Goal: Task Accomplishment & Management: Manage account settings

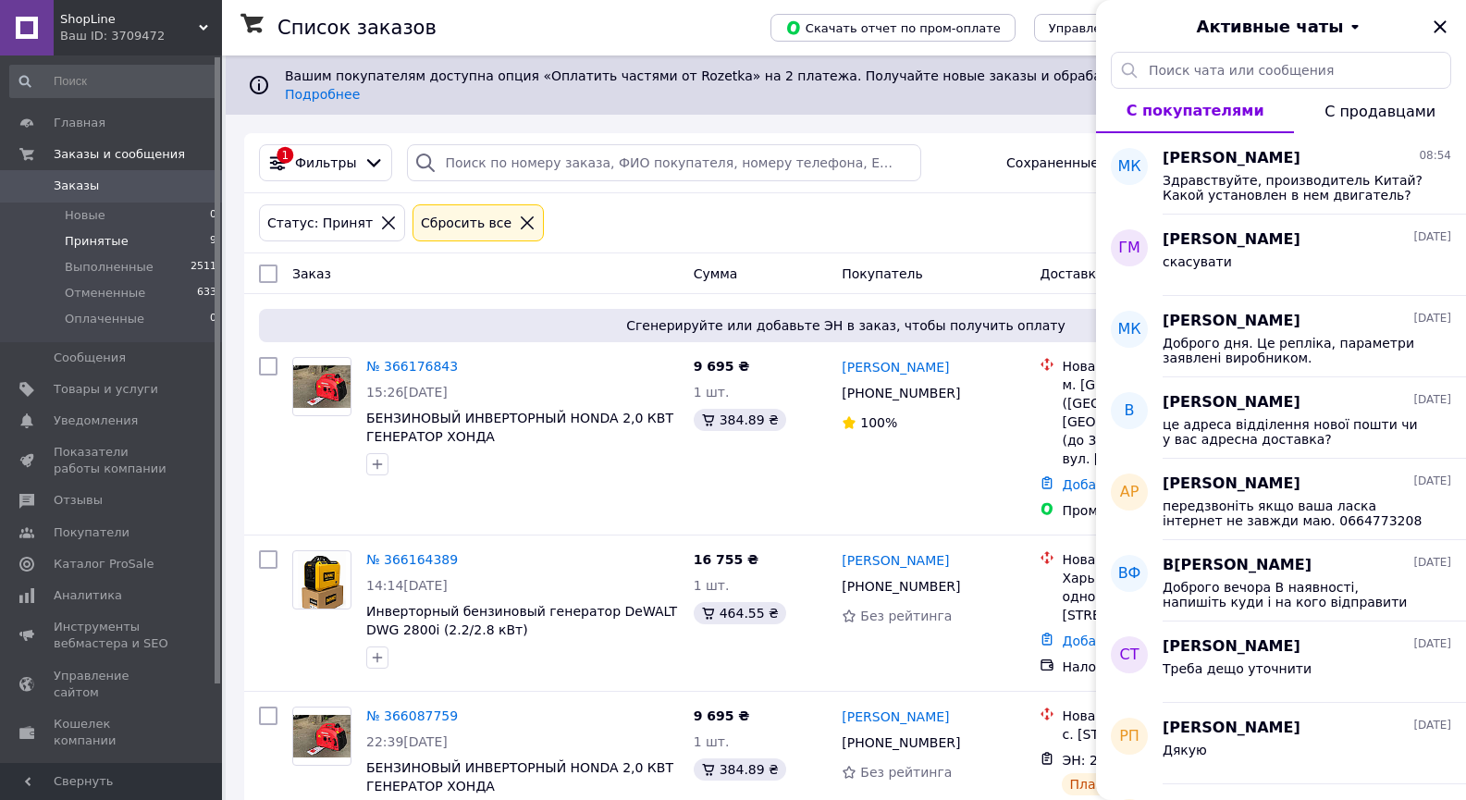
scroll to position [1145, 0]
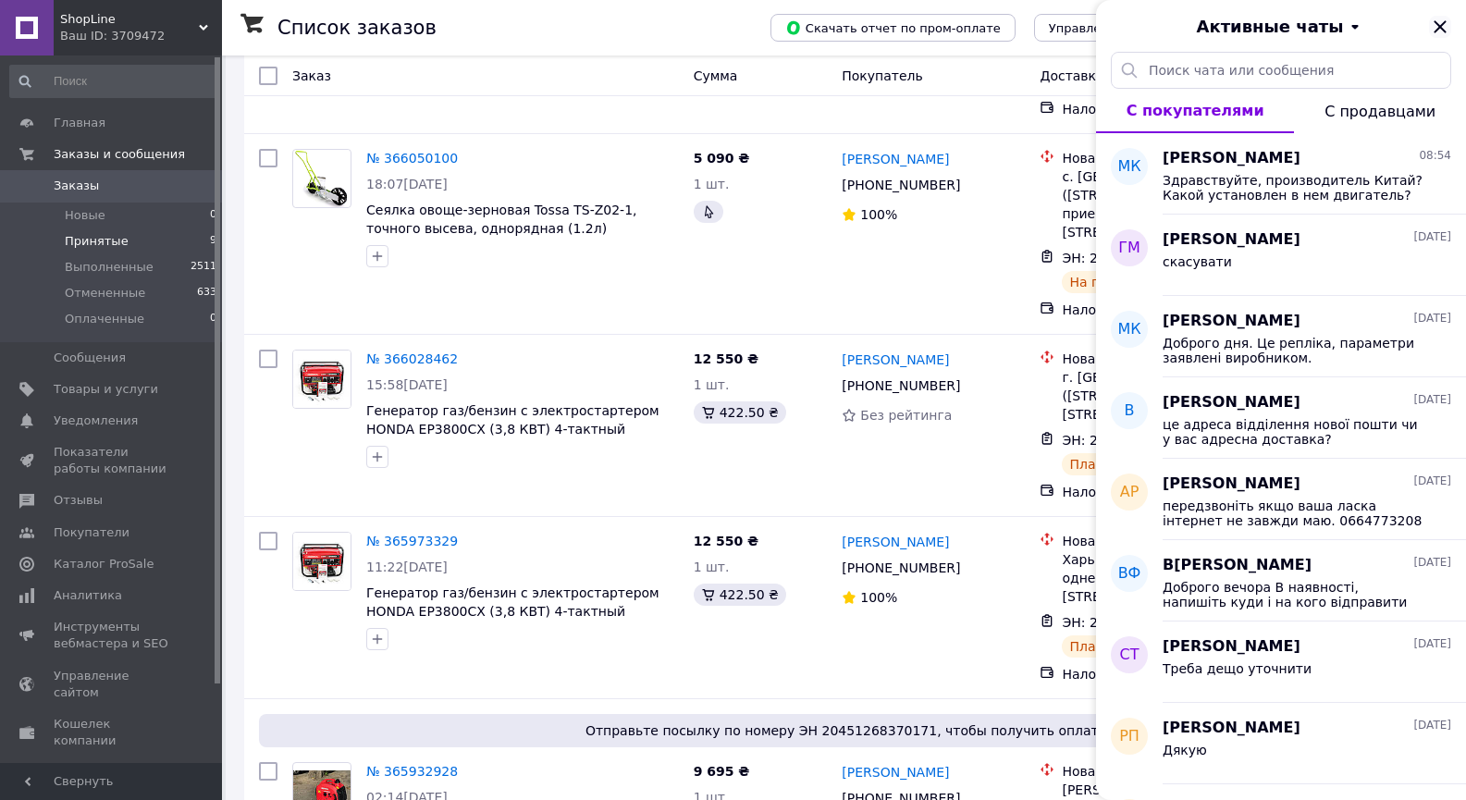
click at [1434, 19] on icon "Закрыть" at bounding box center [1440, 27] width 22 height 22
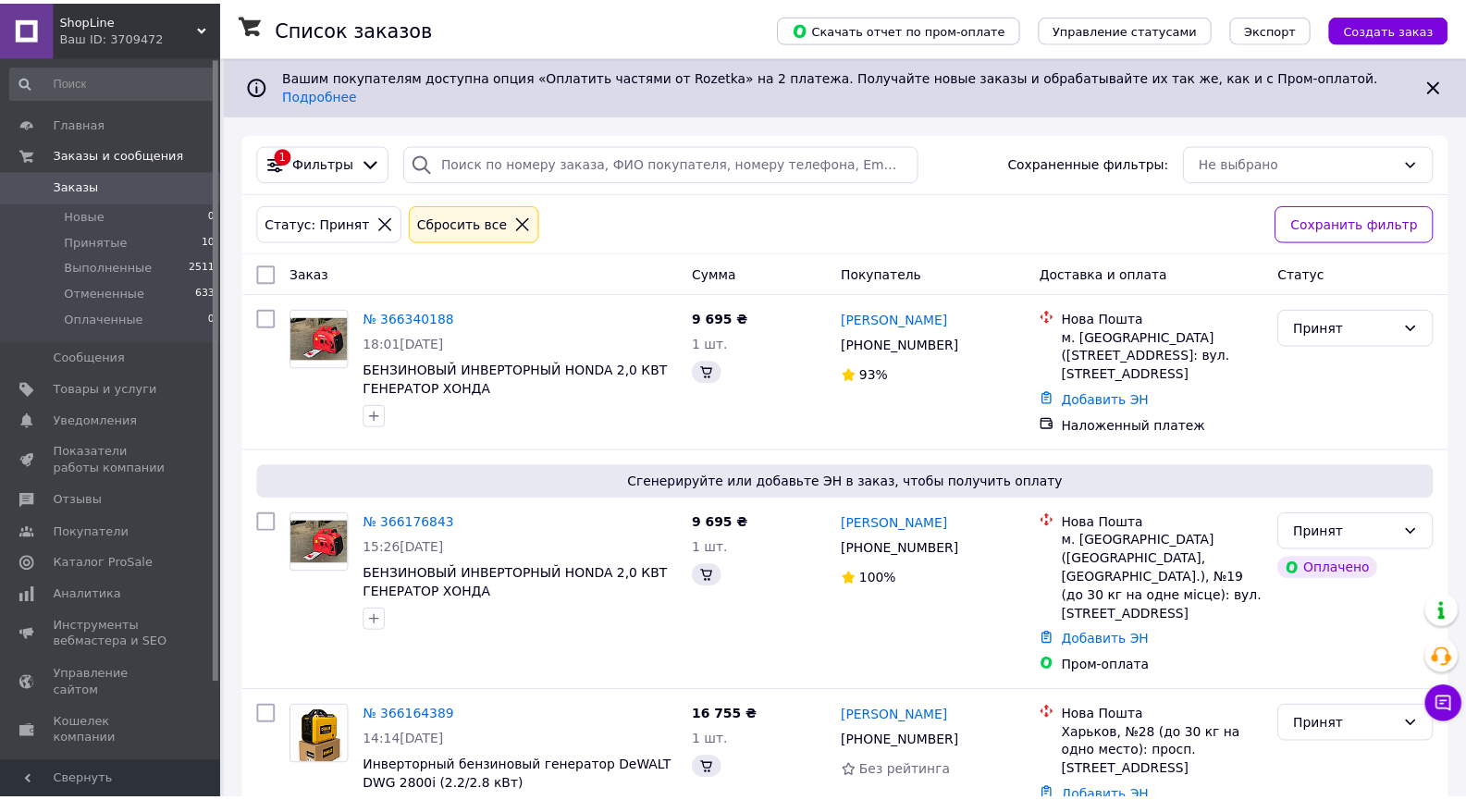
scroll to position [1112, 0]
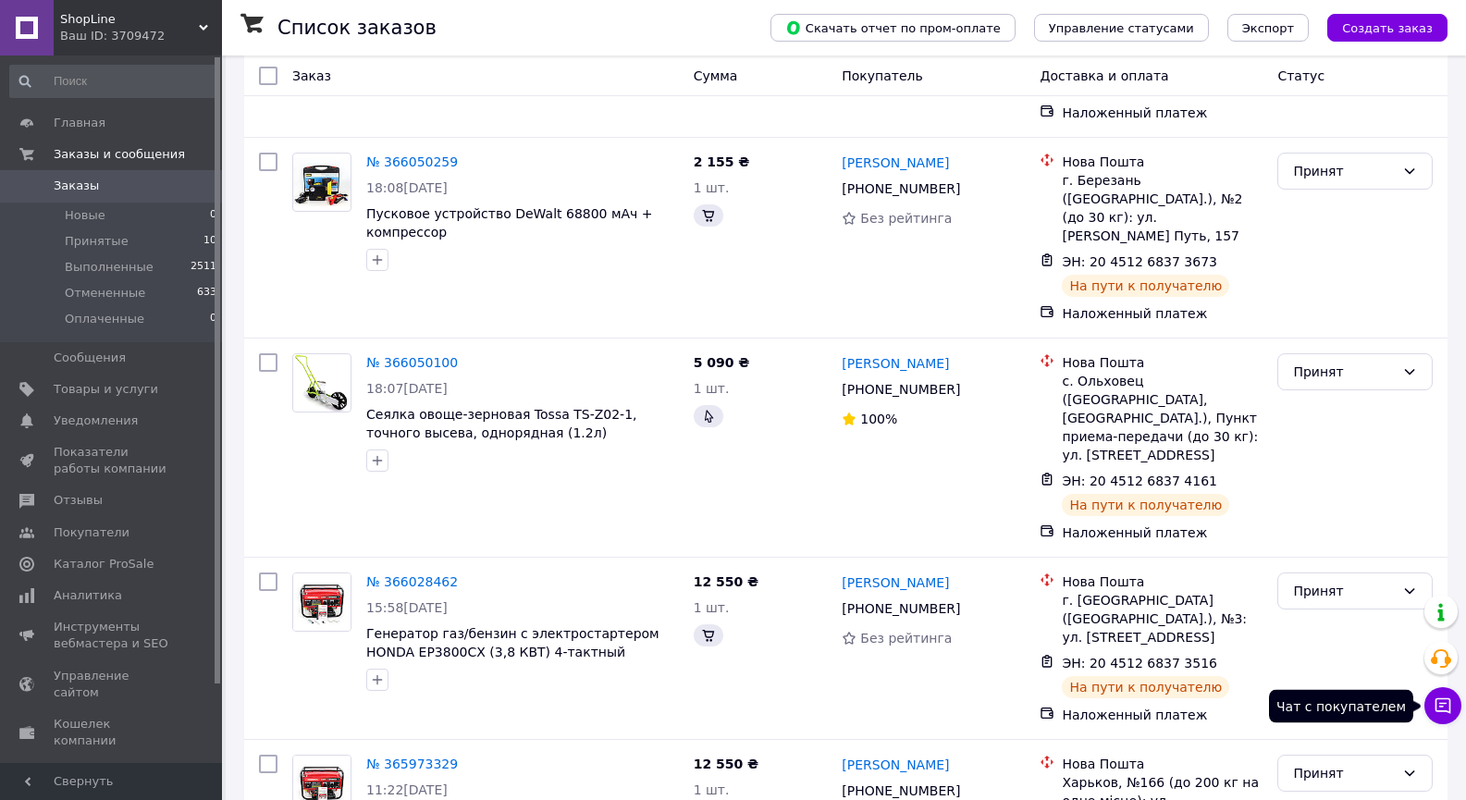
click at [1451, 705] on icon at bounding box center [1444, 707] width 16 height 16
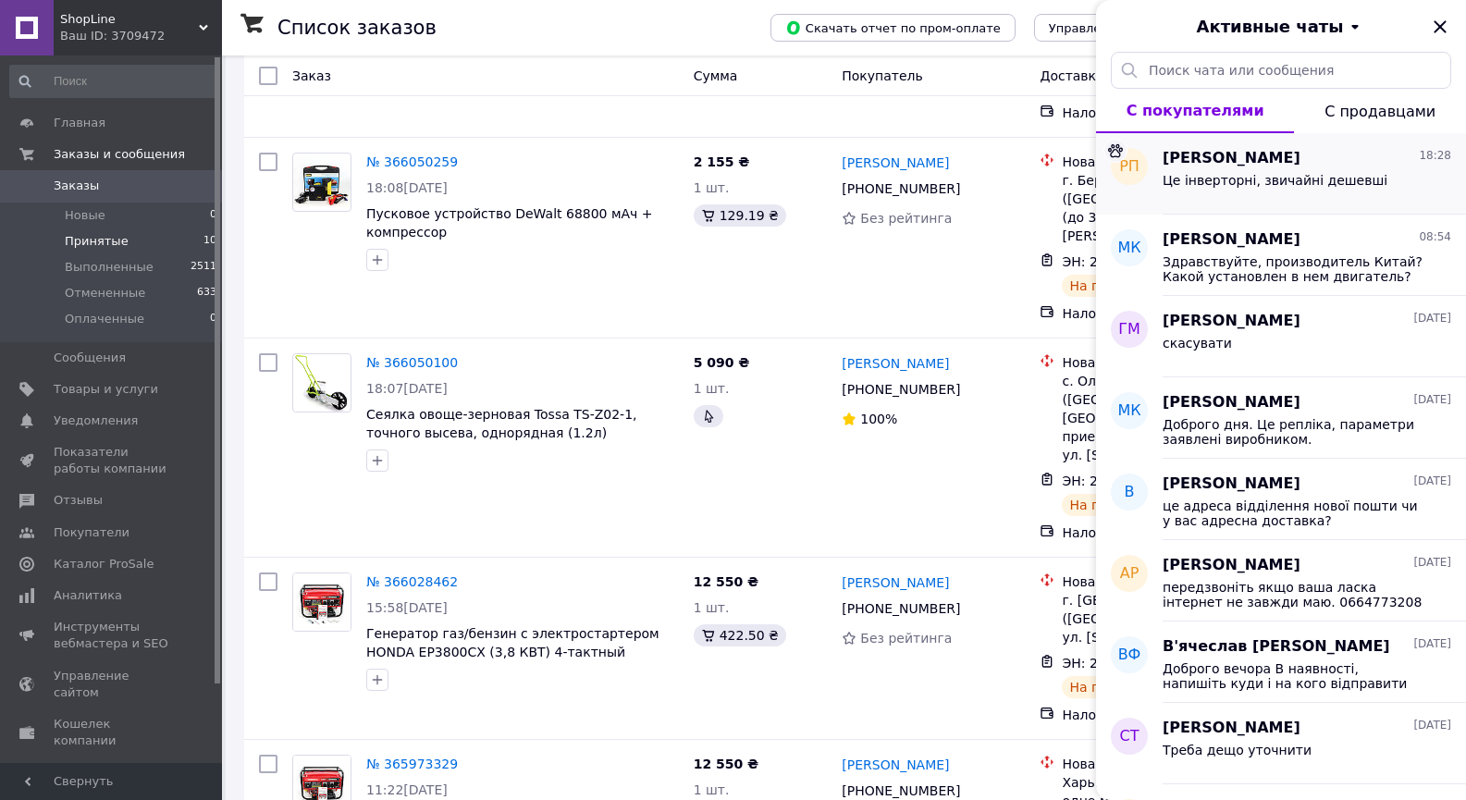
click at [1226, 185] on span "Це інверторні, звичайні дешевші" at bounding box center [1275, 180] width 225 height 15
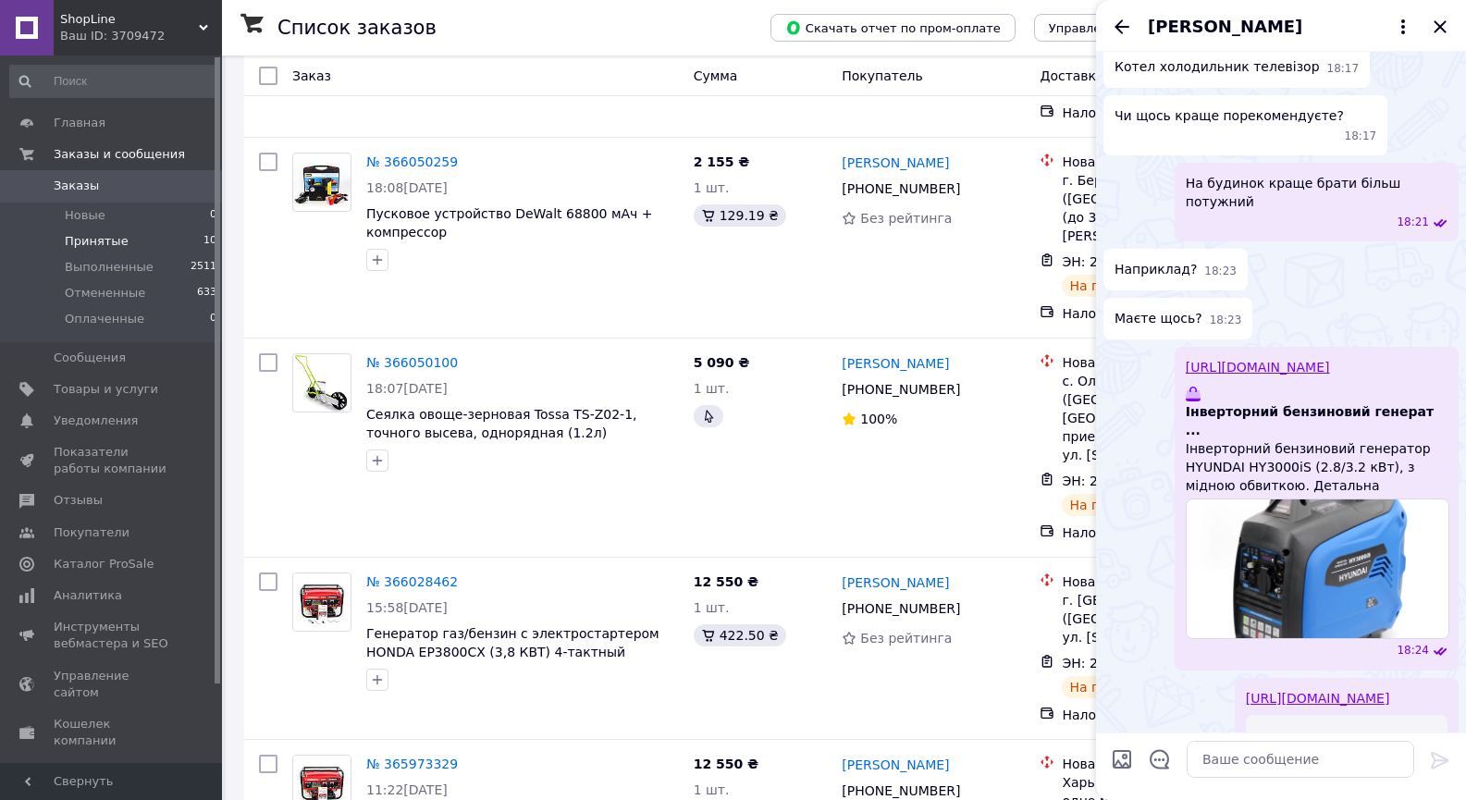
scroll to position [648, 0]
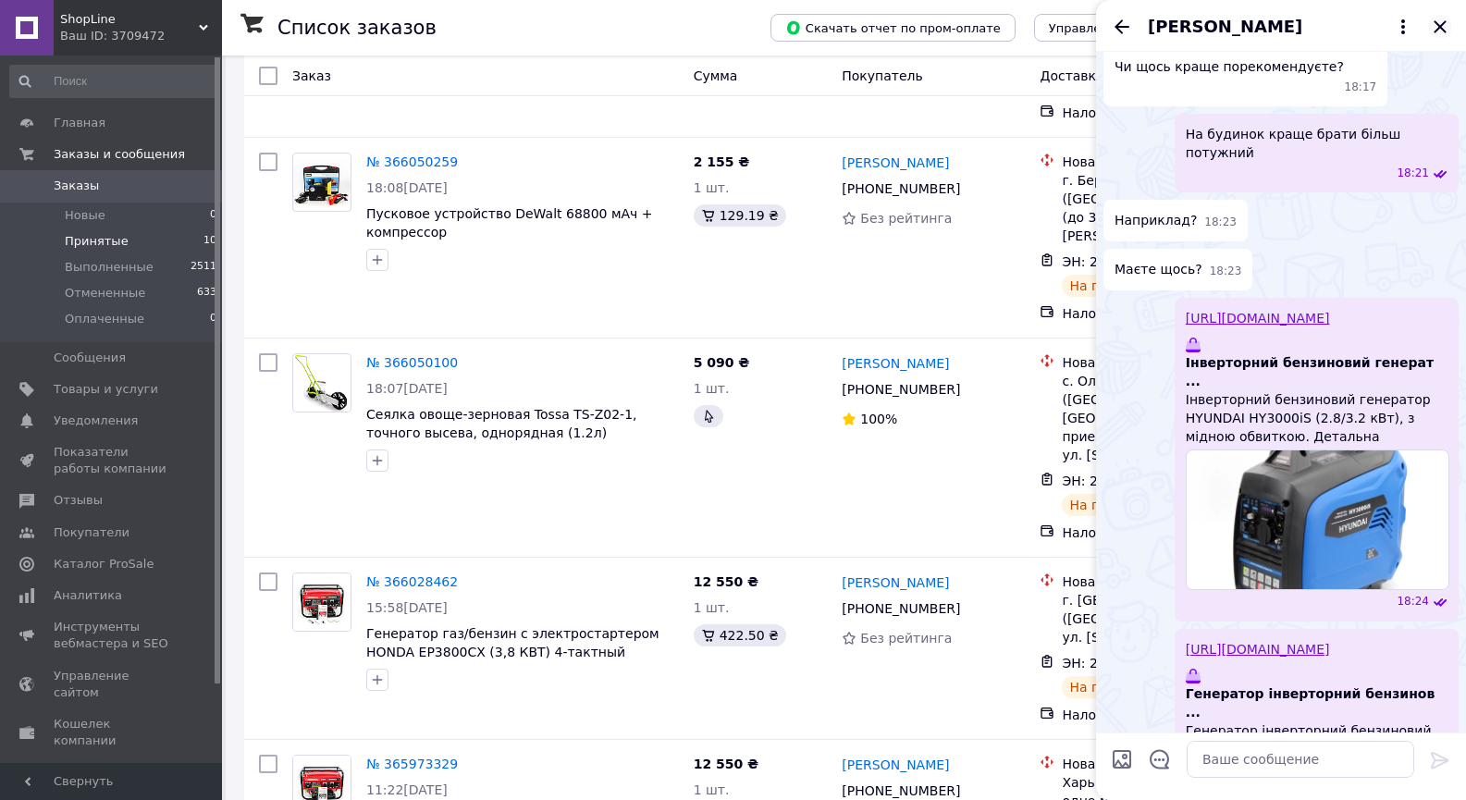
click at [1448, 27] on icon "Закрыть" at bounding box center [1440, 27] width 22 height 22
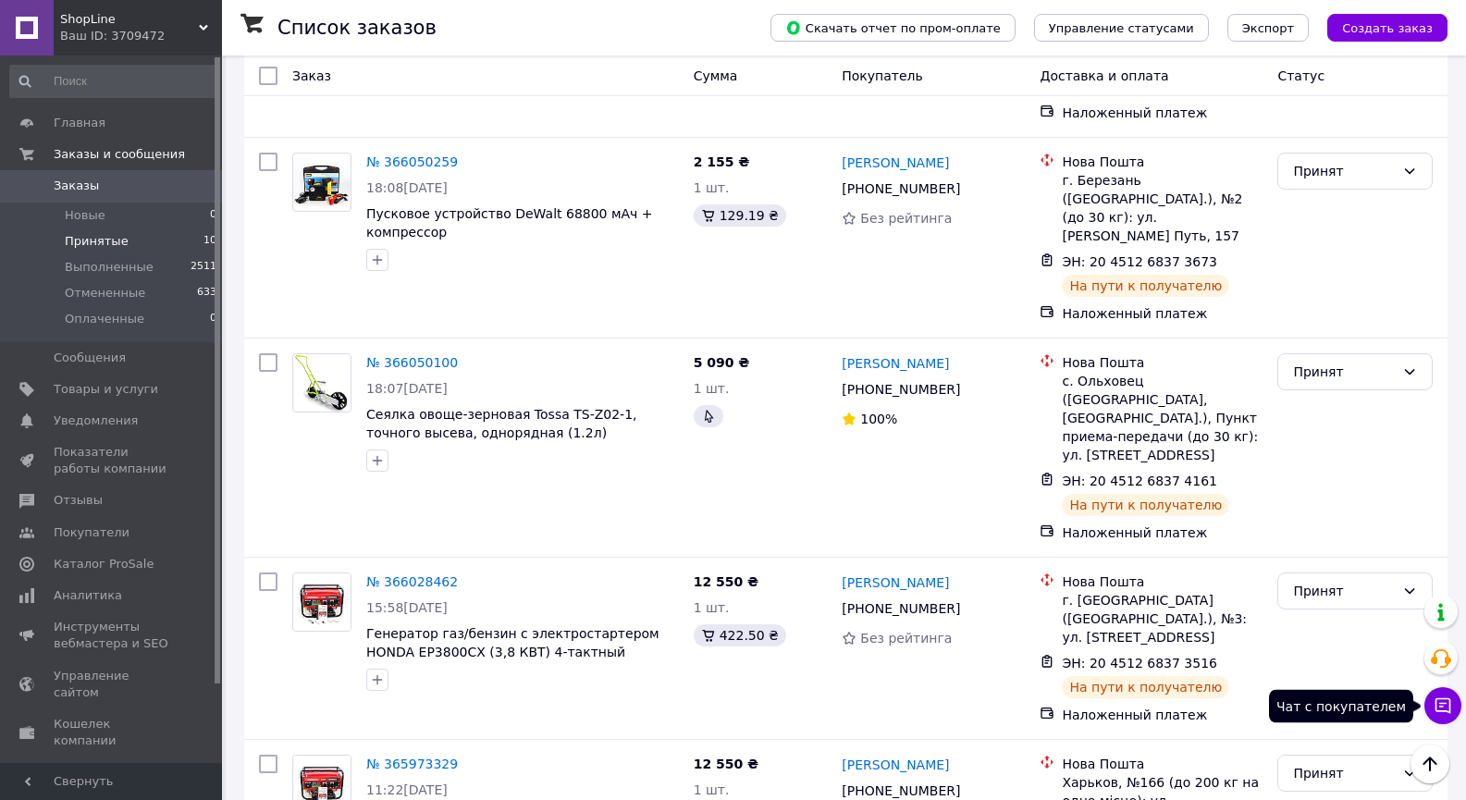
click at [1433, 704] on button "Чат с покупателем" at bounding box center [1443, 705] width 37 height 37
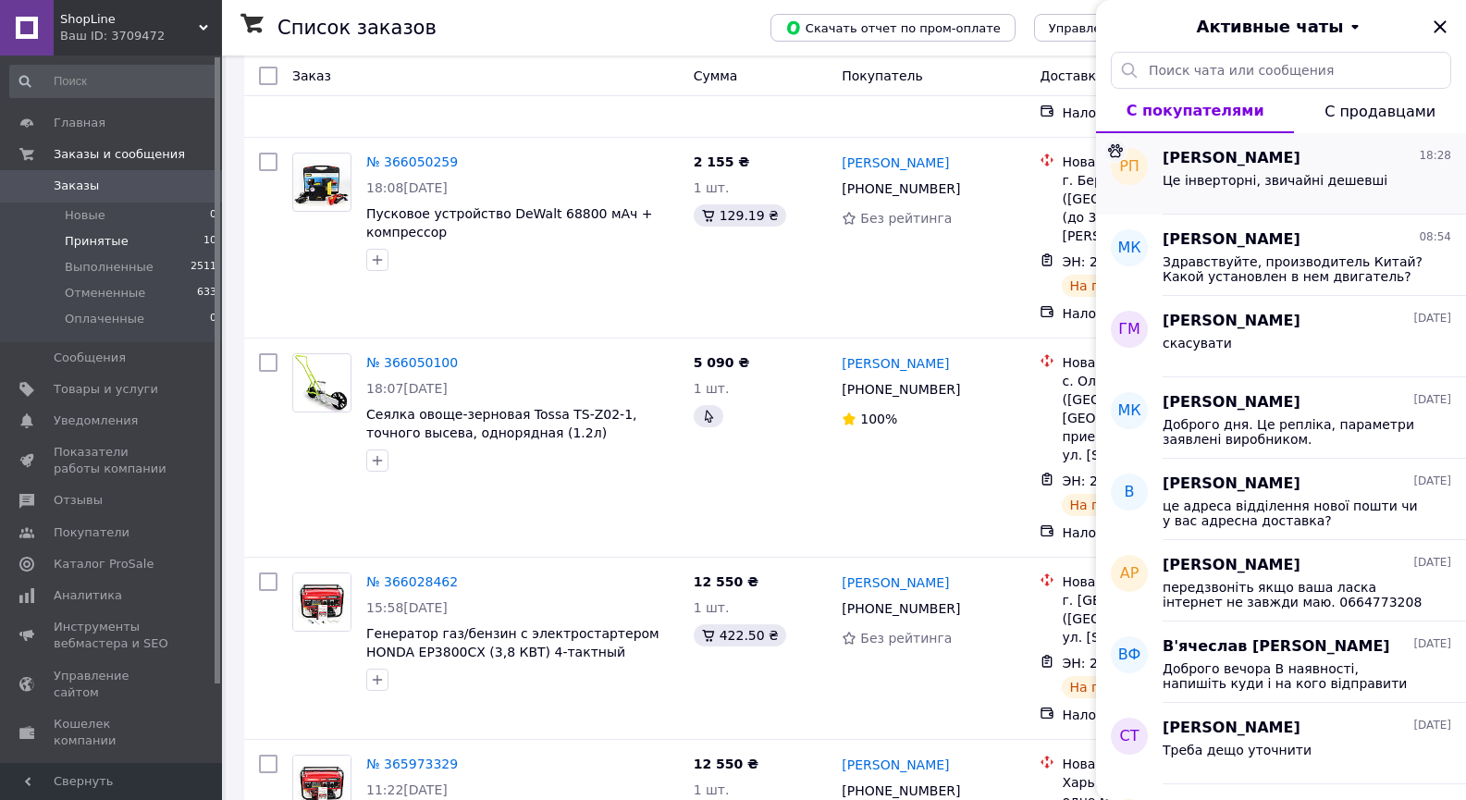
click at [1294, 179] on span "Це інверторні, звичайні дешевші" at bounding box center [1275, 180] width 225 height 15
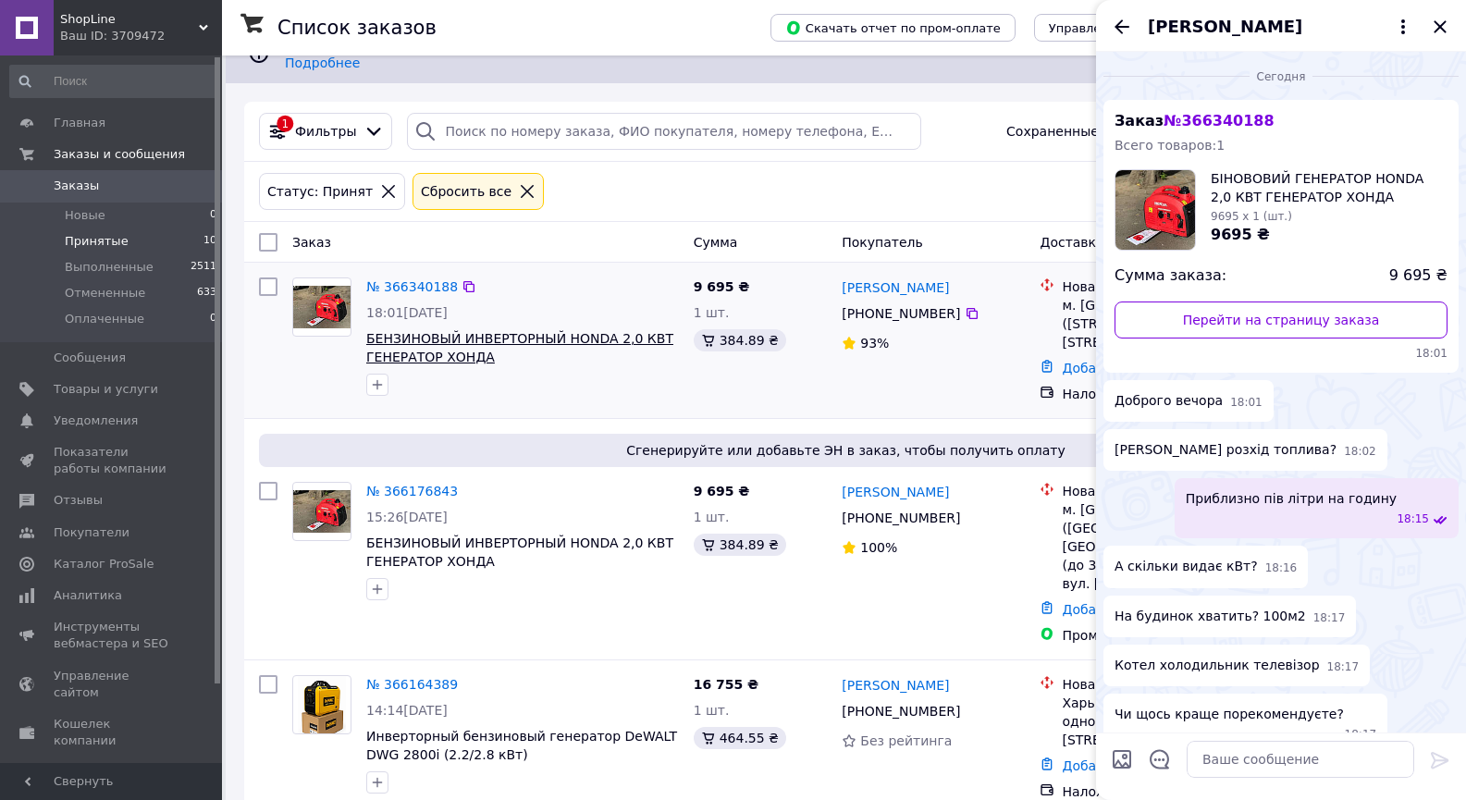
scroll to position [94, 0]
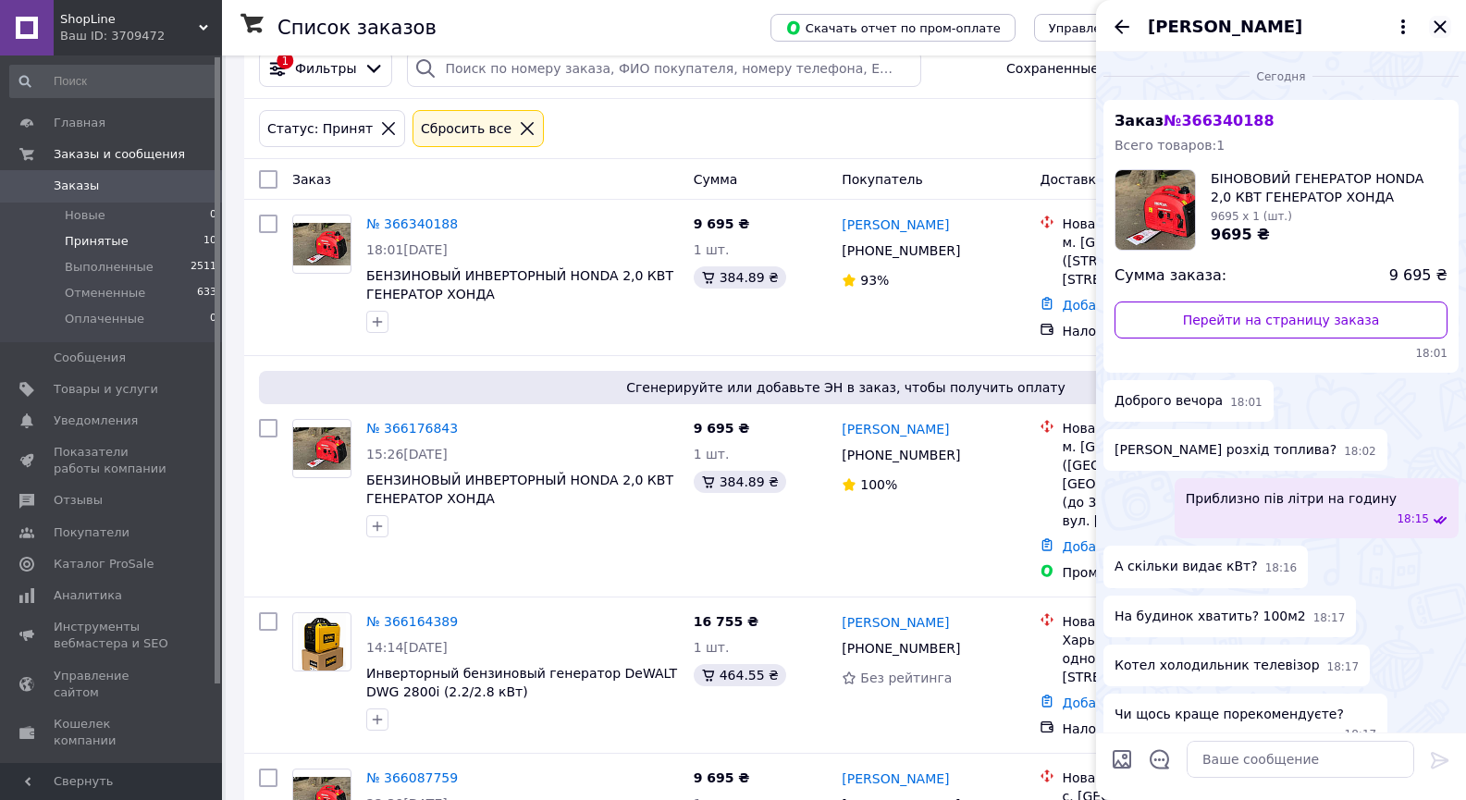
click at [1439, 18] on icon "Закрыть" at bounding box center [1440, 27] width 22 height 22
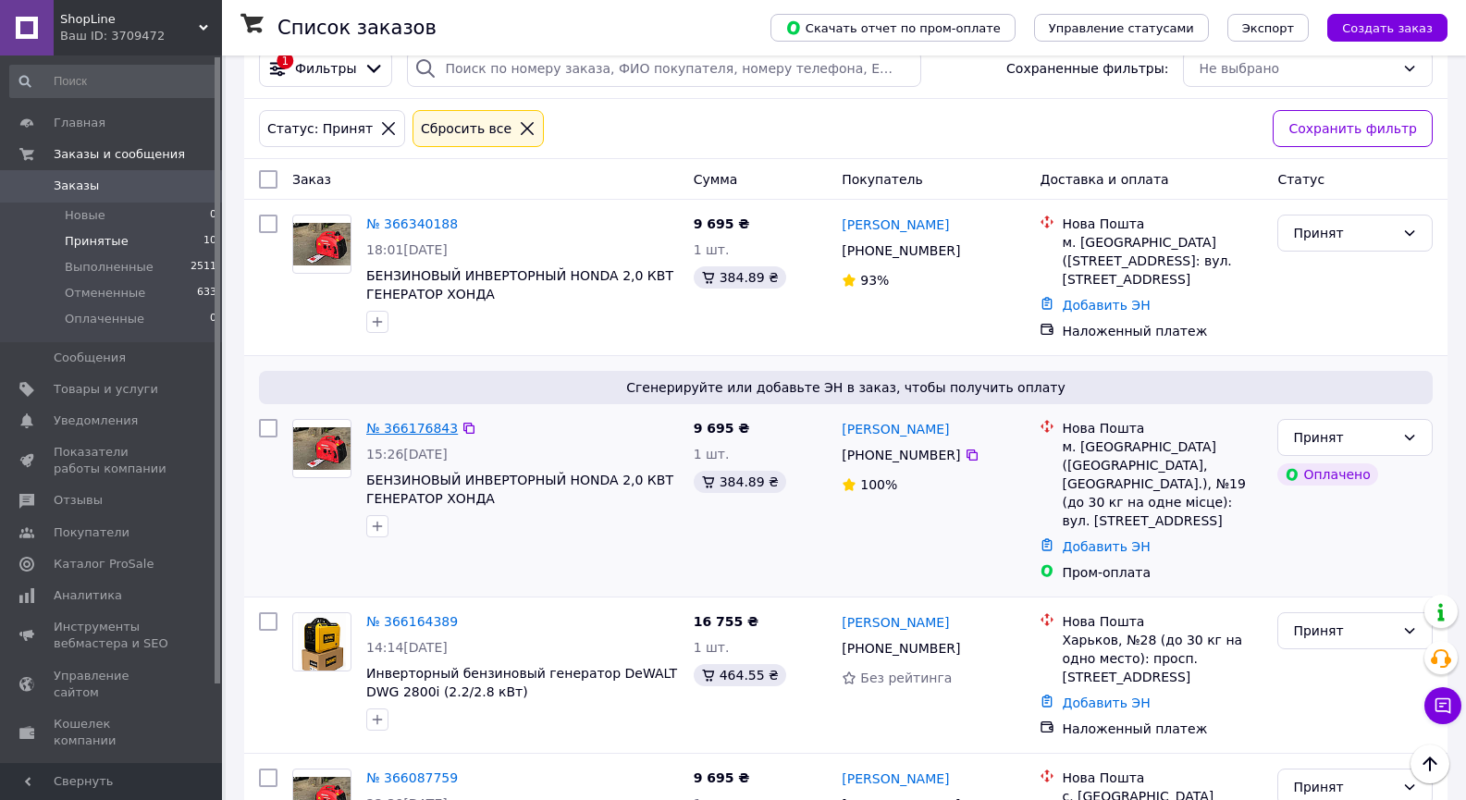
click at [407, 421] on link "№ 366176843" at bounding box center [412, 428] width 92 height 15
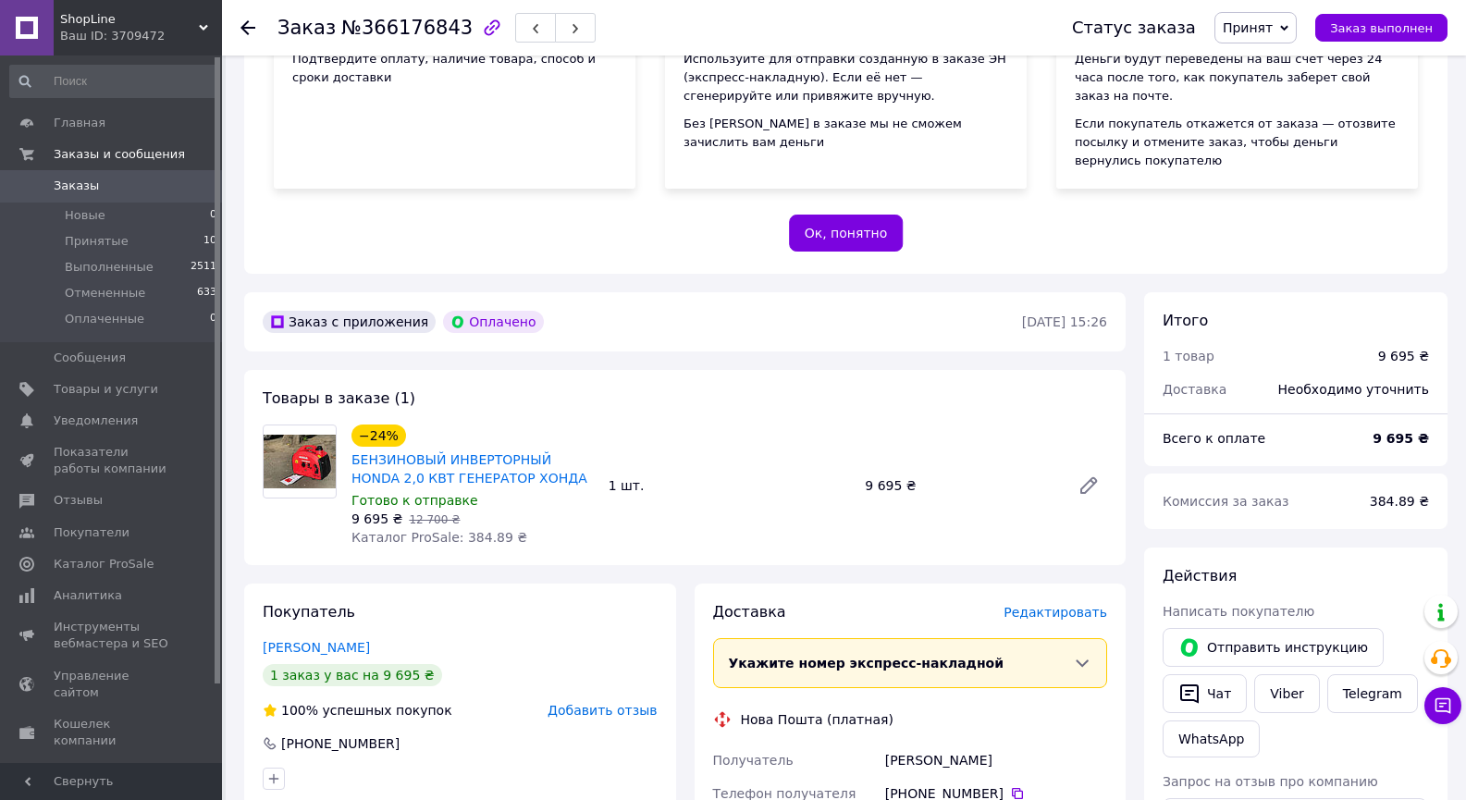
scroll to position [463, 0]
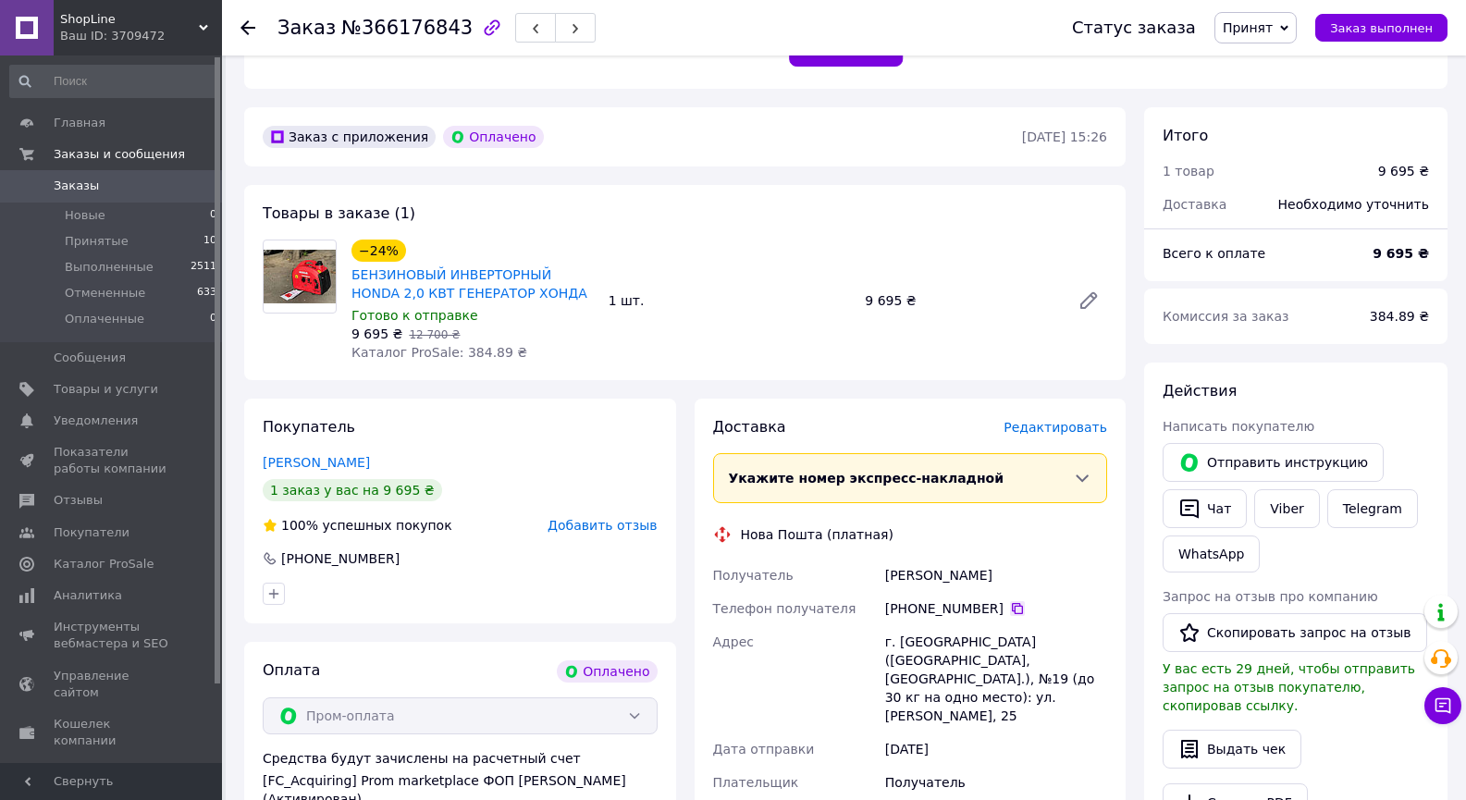
click at [1010, 601] on icon at bounding box center [1017, 608] width 15 height 15
click at [117, 248] on span "Принятые" at bounding box center [97, 241] width 64 height 17
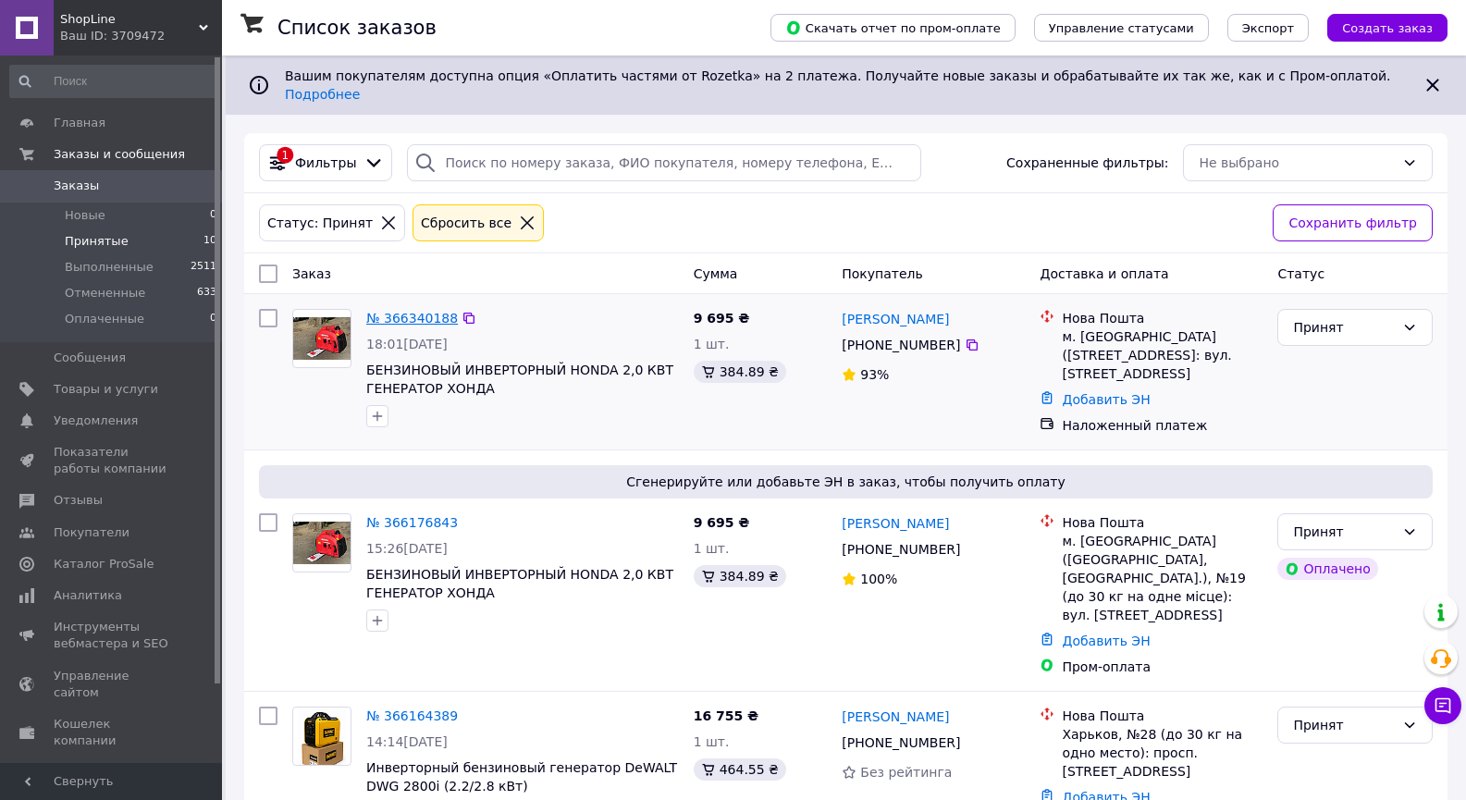
click at [413, 311] on link "№ 366340188" at bounding box center [412, 318] width 92 height 15
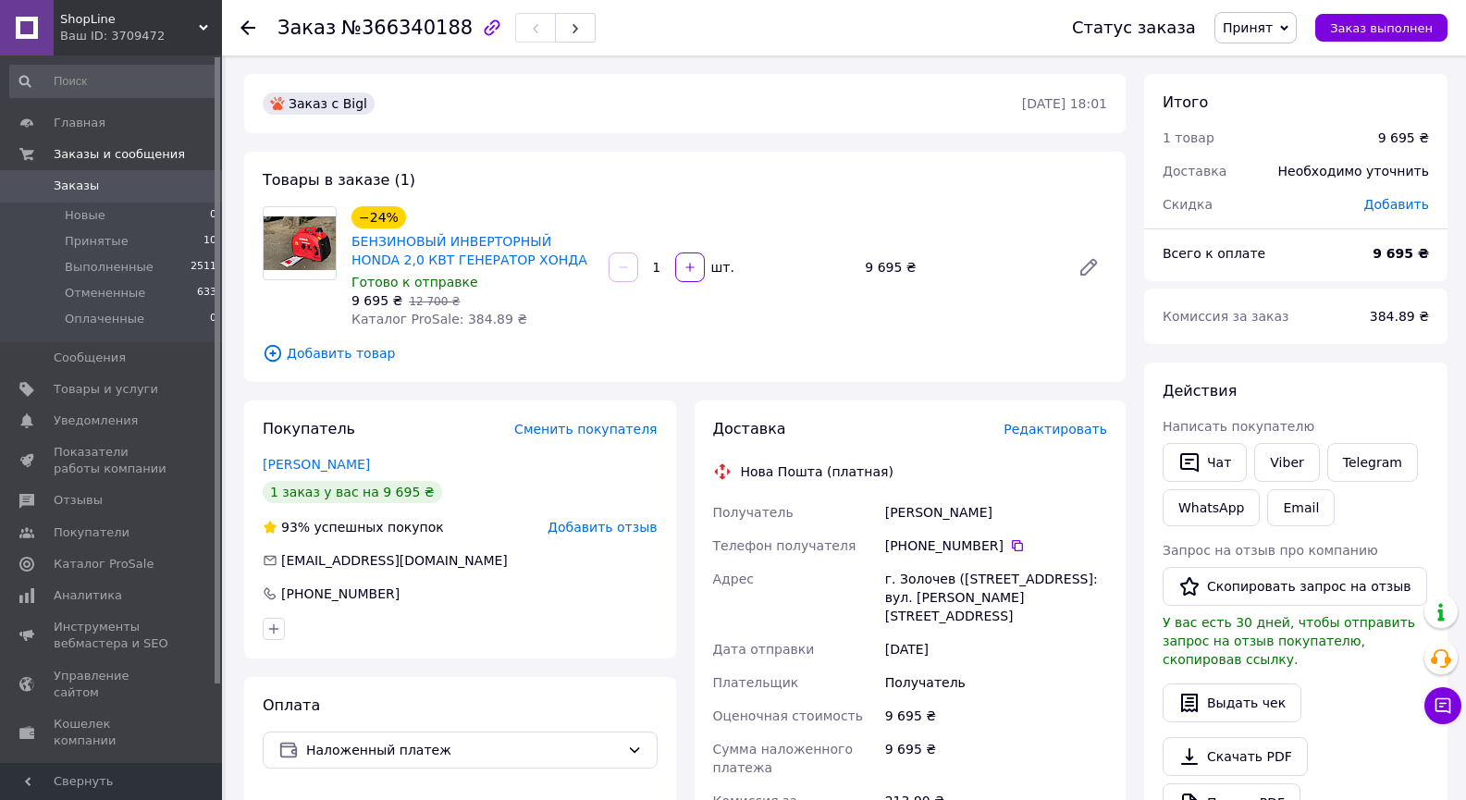
click at [914, 513] on div "[PERSON_NAME]" at bounding box center [996, 512] width 229 height 33
copy div "[PERSON_NAME]"
click at [1010, 545] on icon at bounding box center [1017, 545] width 15 height 15
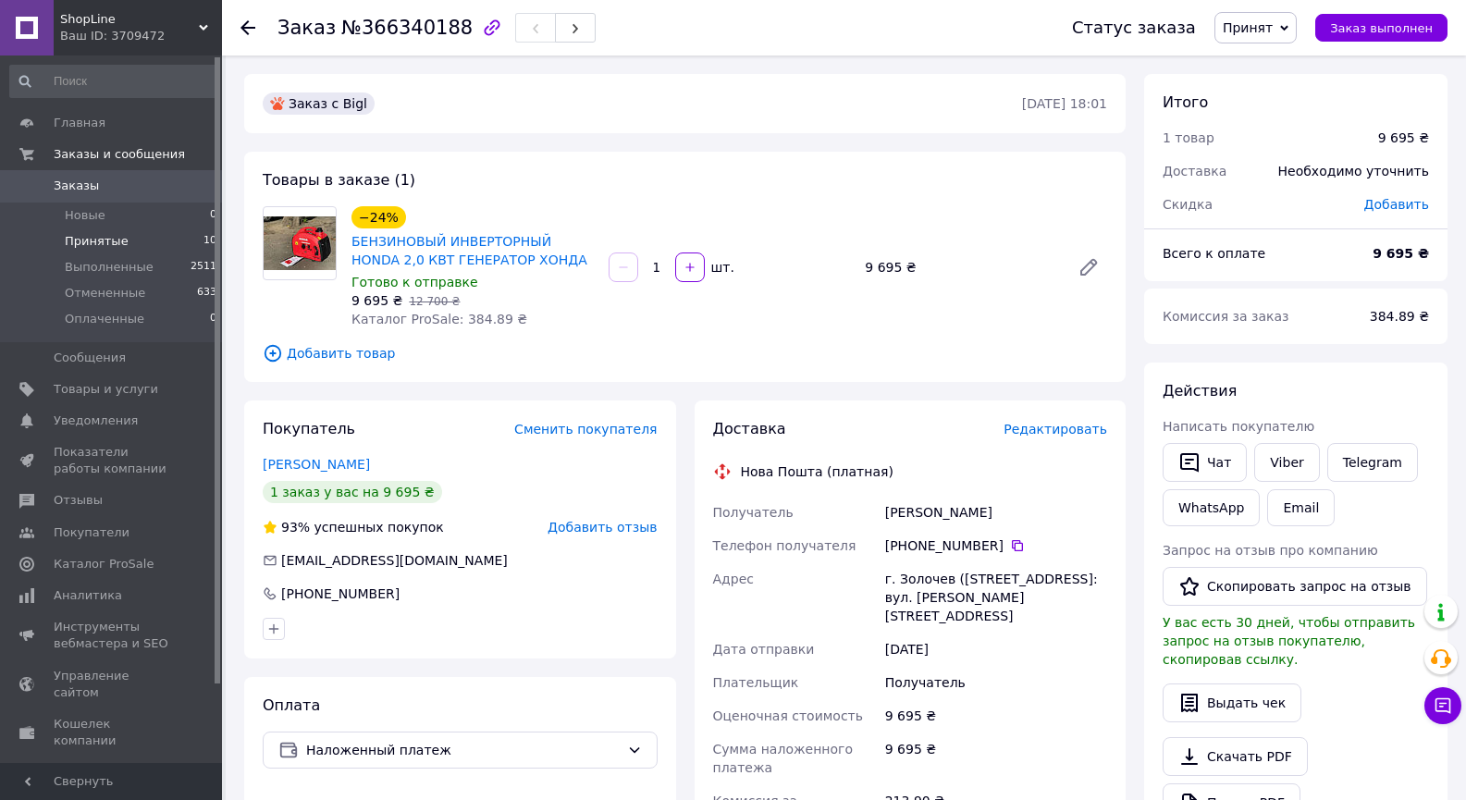
click at [106, 242] on span "Принятые" at bounding box center [97, 241] width 64 height 17
